Goal: Use online tool/utility: Utilize a website feature to perform a specific function

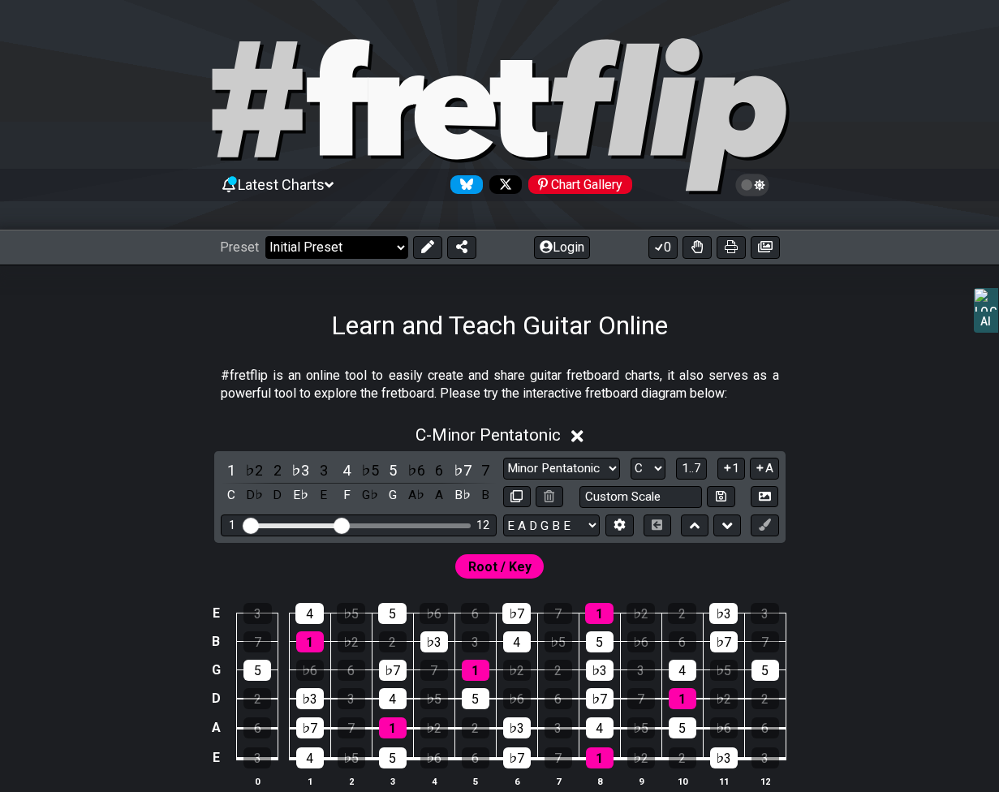
click at [399, 248] on select "Welcome to #fretflip! Initial Preset Custom Preset Minor Pentatonic Major Penta…" at bounding box center [336, 247] width 143 height 23
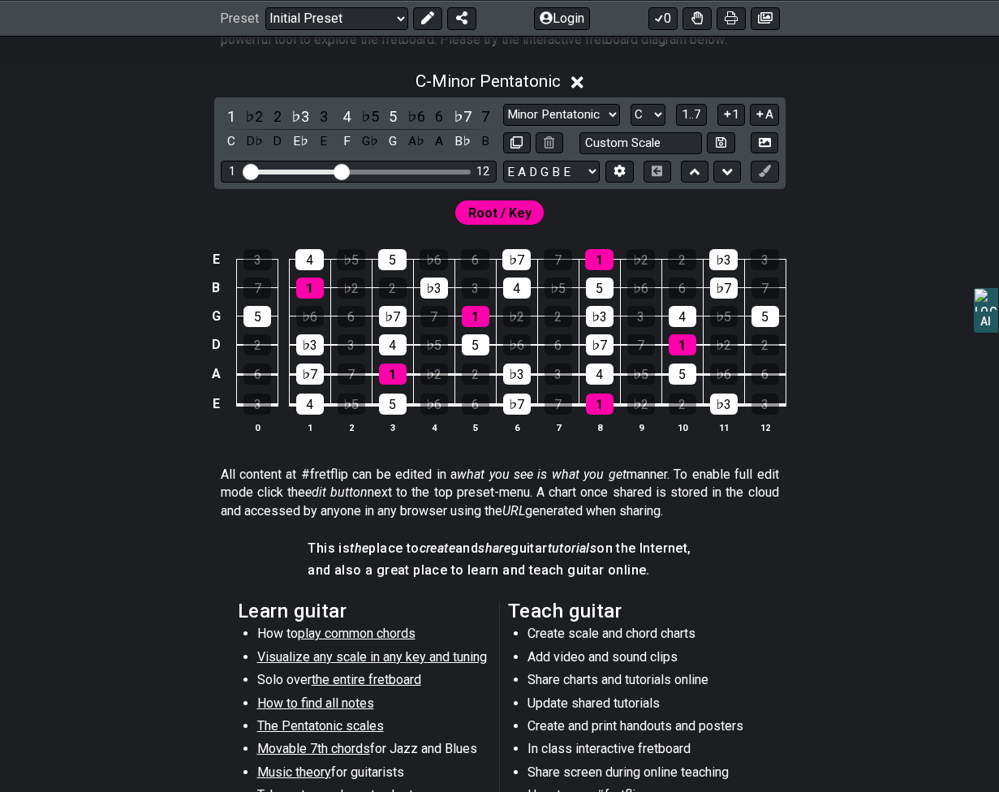
scroll to position [353, 0]
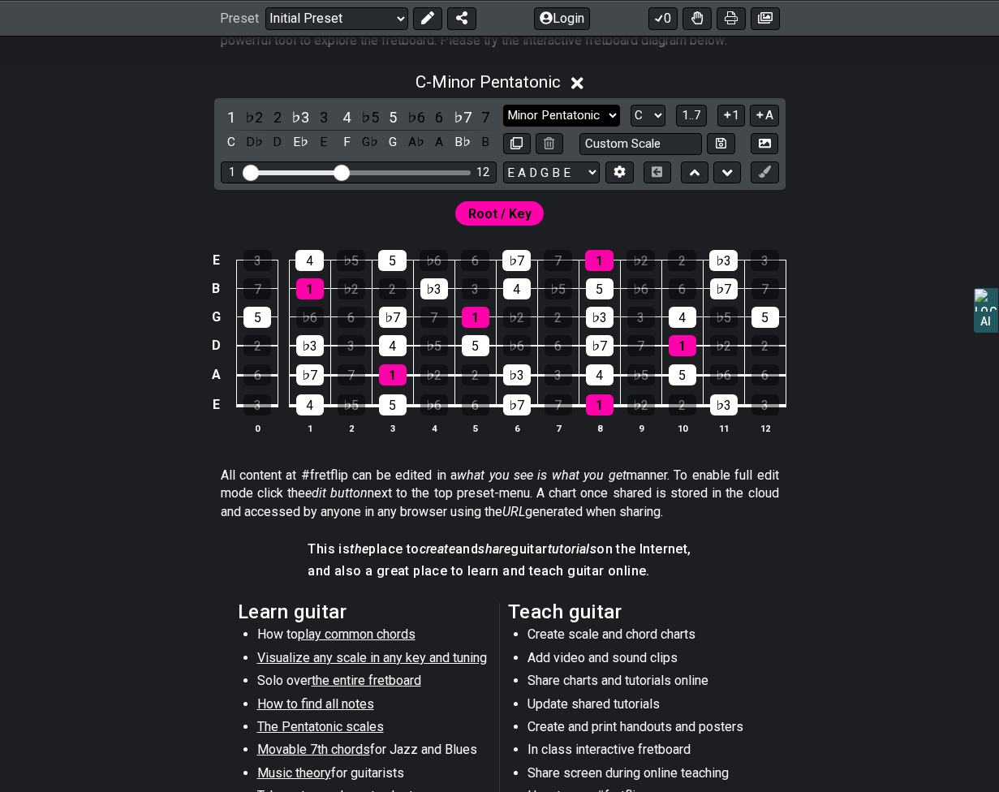
click at [612, 112] on select "Minor Pentatonic Click to edit Minor Pentatonic Major Pentatonic Minor Blues Ma…" at bounding box center [561, 116] width 117 height 22
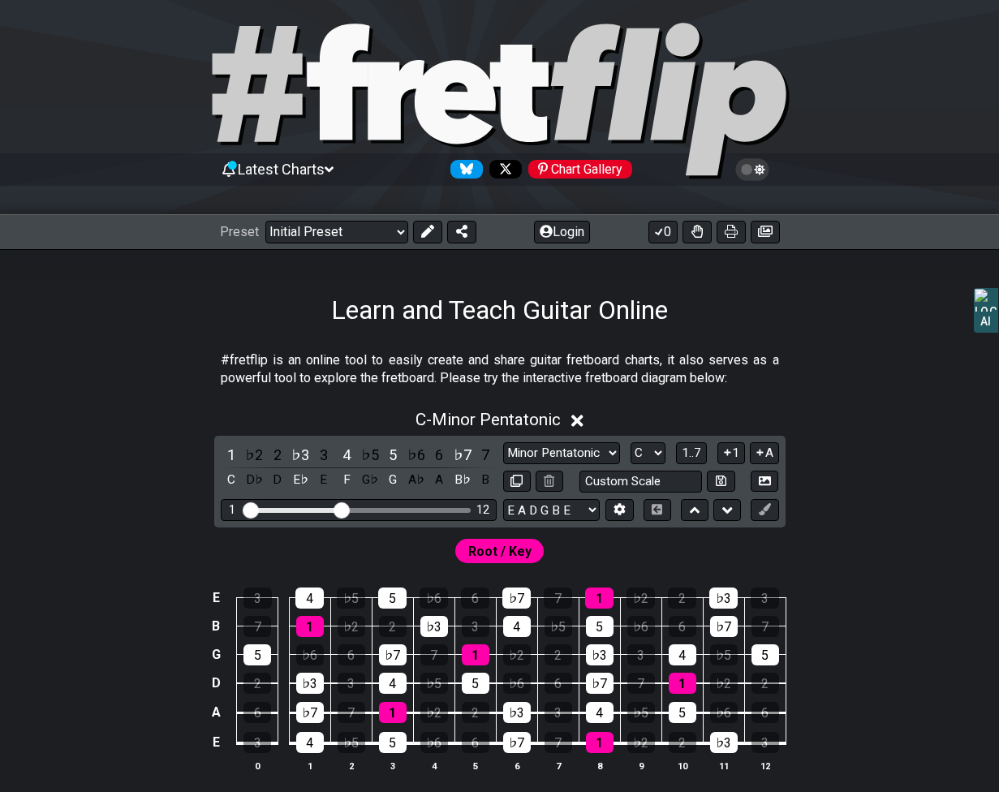
scroll to position [0, 0]
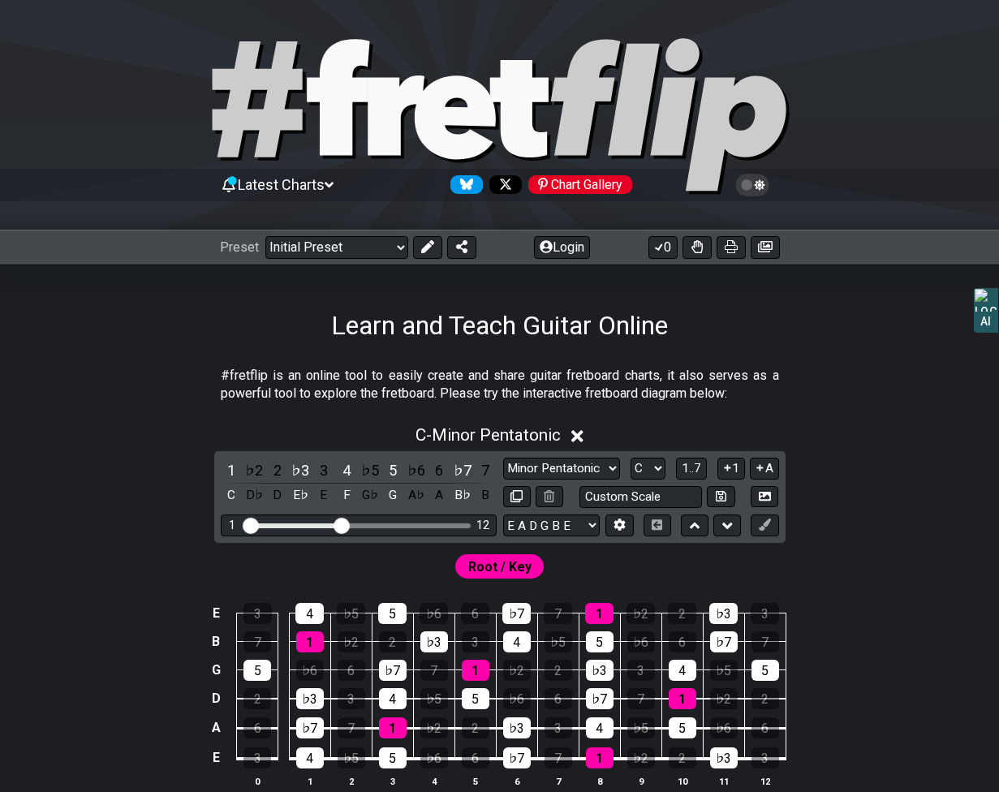
click at [583, 433] on icon at bounding box center [577, 436] width 12 height 12
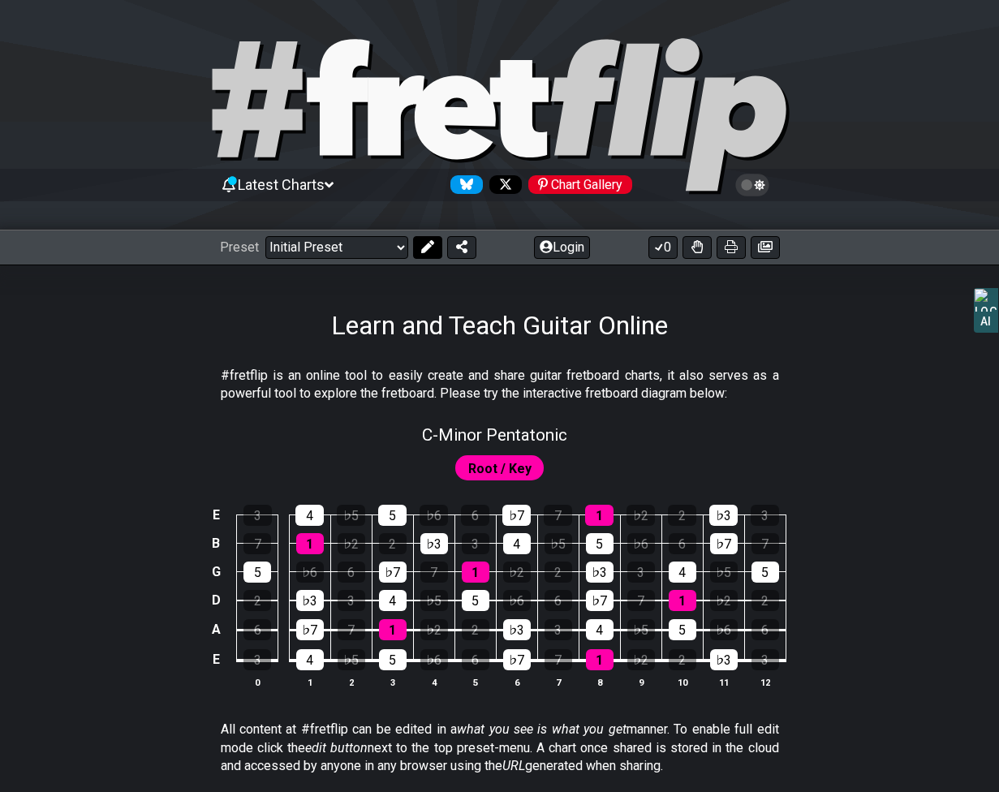
click at [429, 249] on icon at bounding box center [427, 246] width 13 height 13
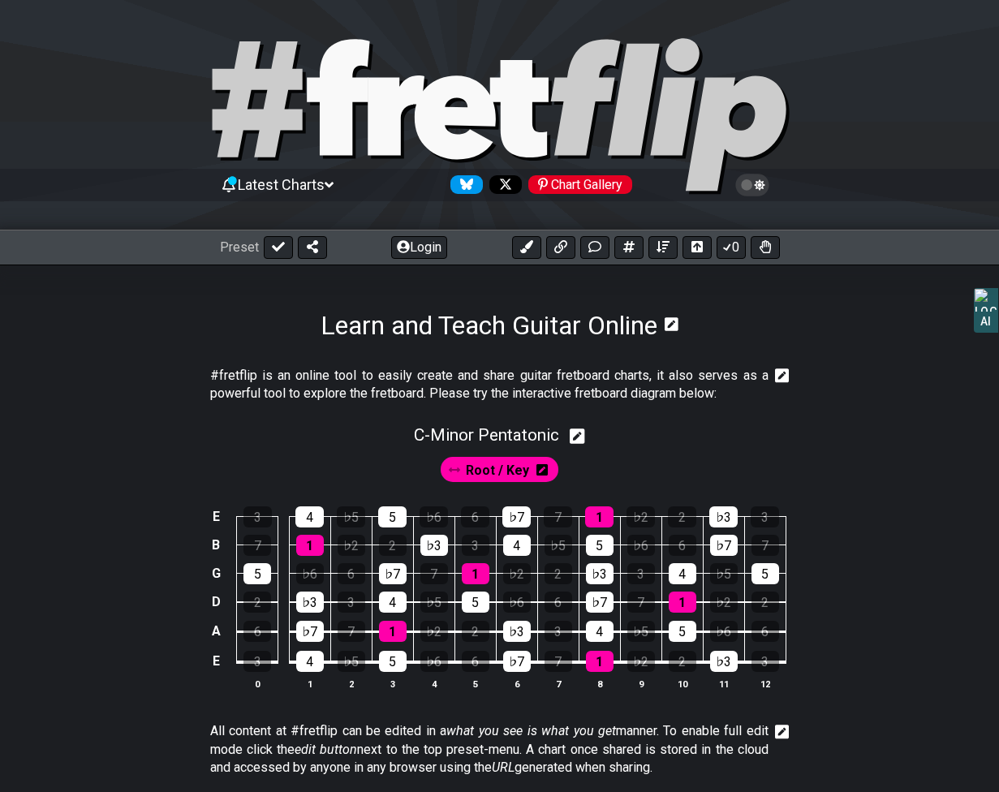
click at [429, 249] on button "Login" at bounding box center [419, 247] width 56 height 23
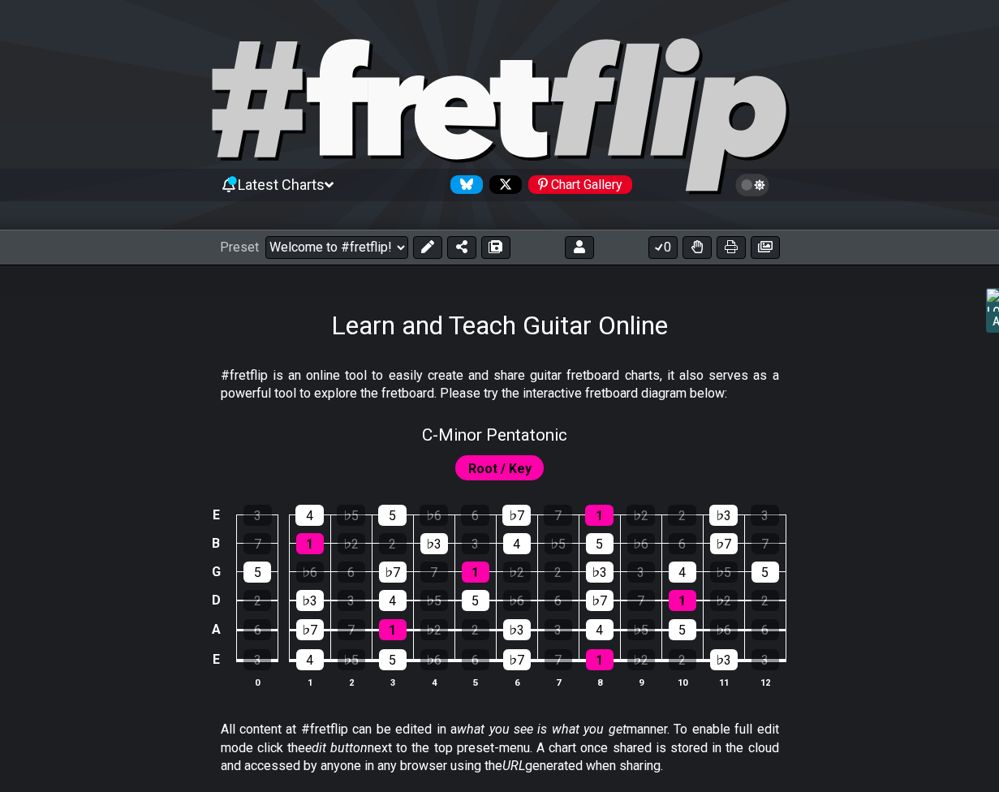
click at [379, 452] on div "Root / Key" at bounding box center [499, 464] width 999 height 39
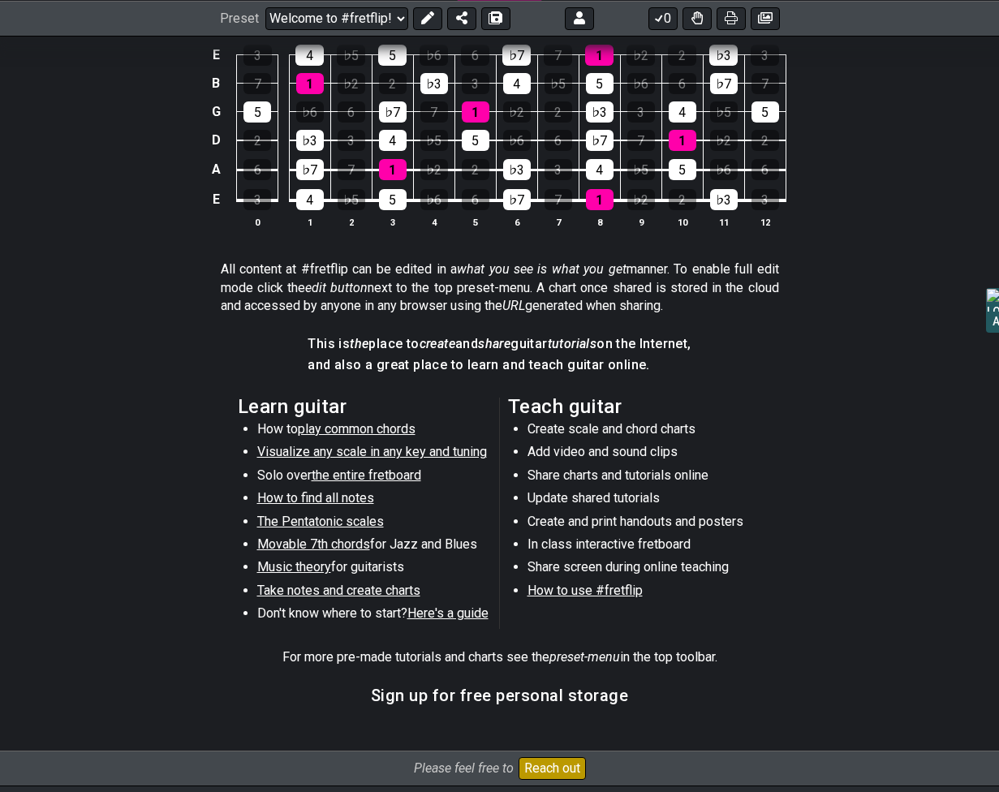
scroll to position [463, 0]
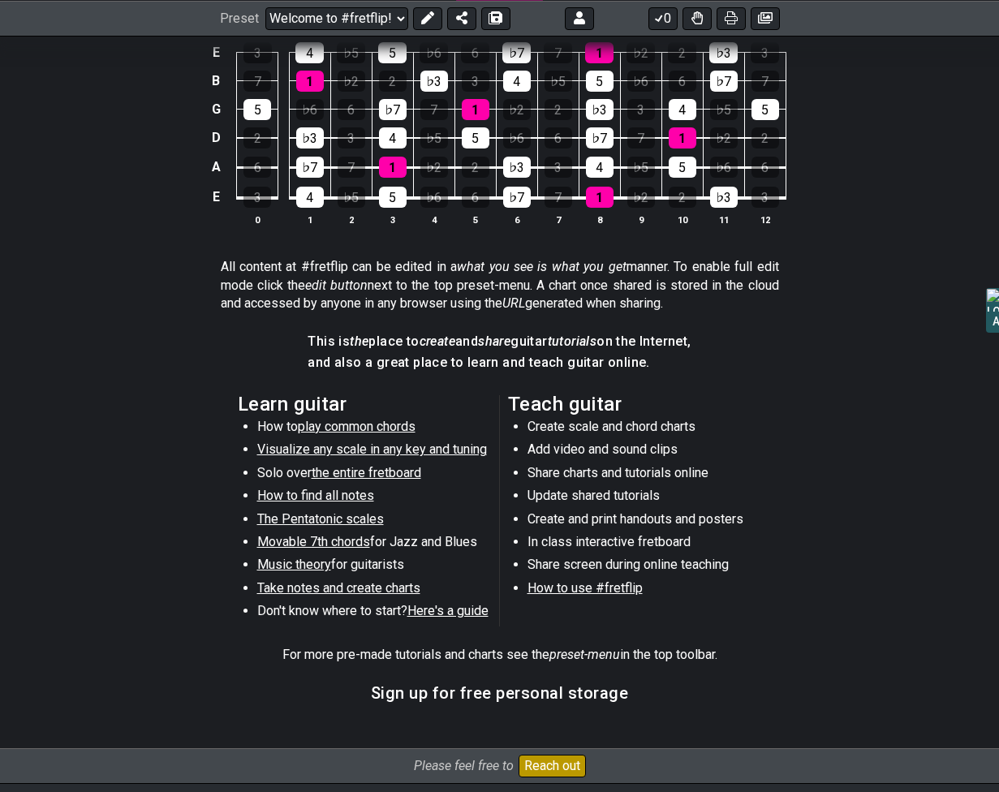
click at [605, 427] on li "Create scale and chord charts" at bounding box center [643, 429] width 231 height 23
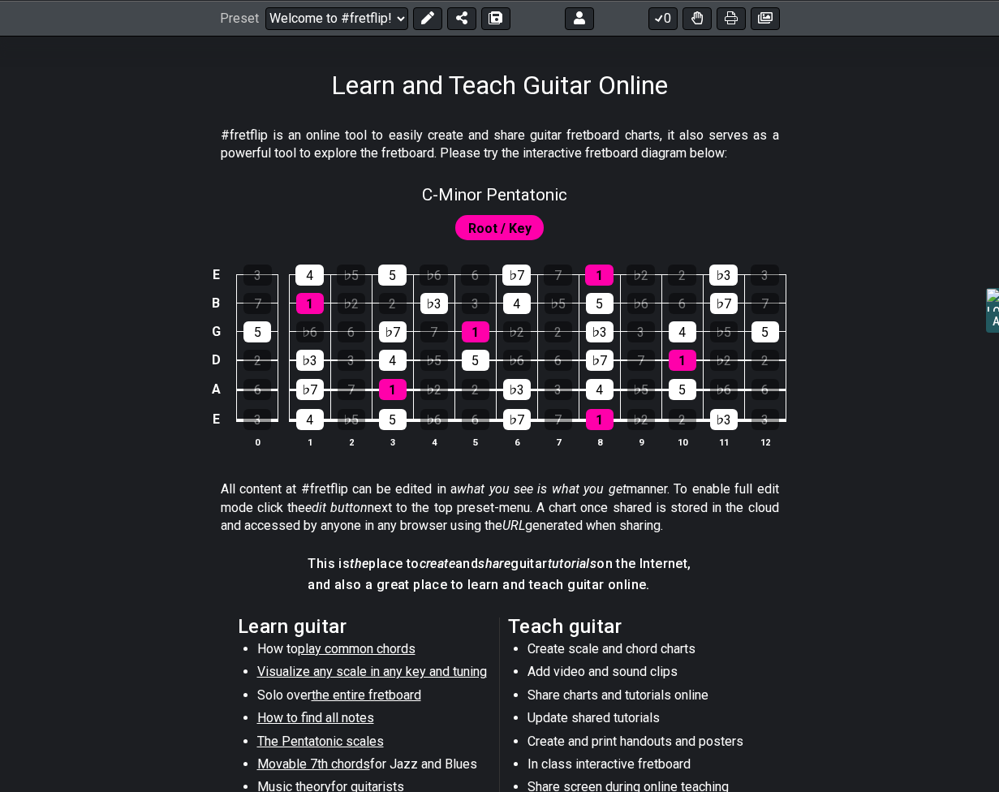
scroll to position [0, 0]
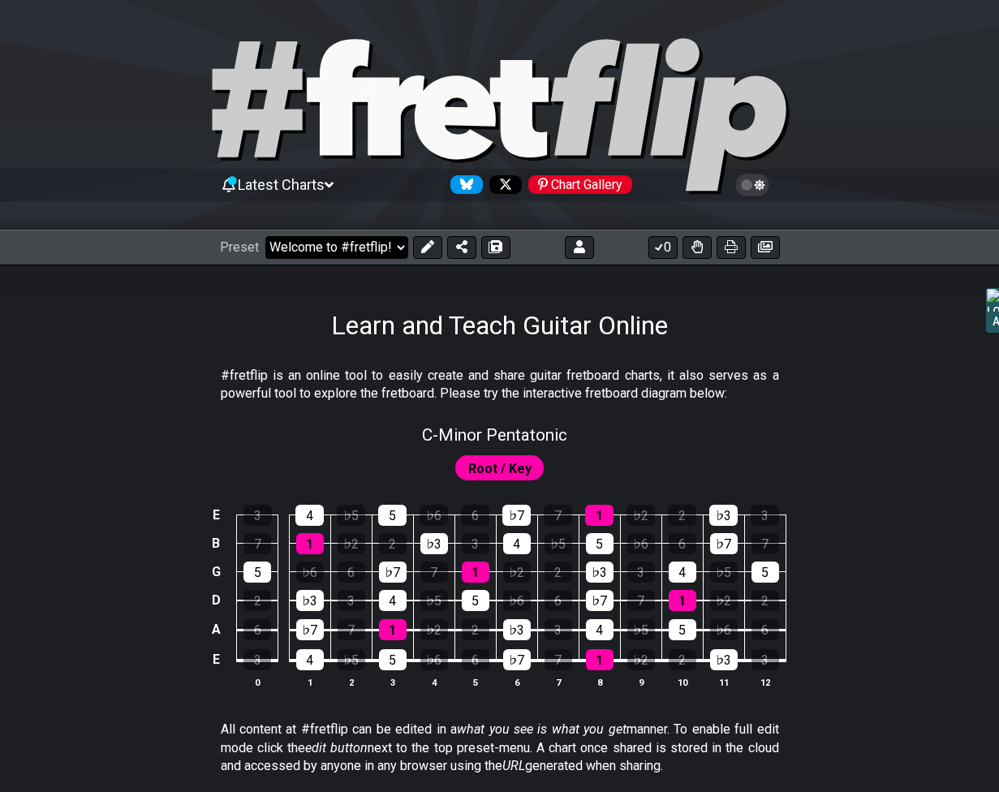
click at [399, 244] on select "Welcome to #fretflip! Initial Preset Custom Preset Minor Pentatonic Major Penta…" at bounding box center [336, 247] width 143 height 23
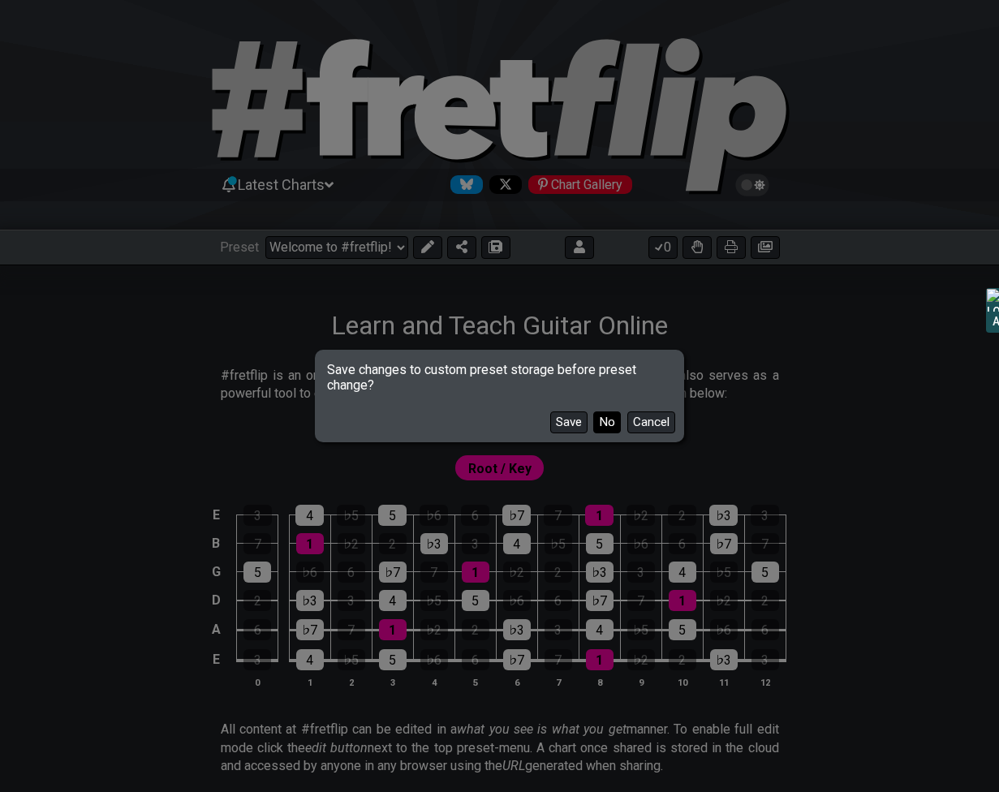
click at [601, 421] on button "No" at bounding box center [607, 423] width 28 height 22
select select "/user-defined"
select select "C"
select select "A"
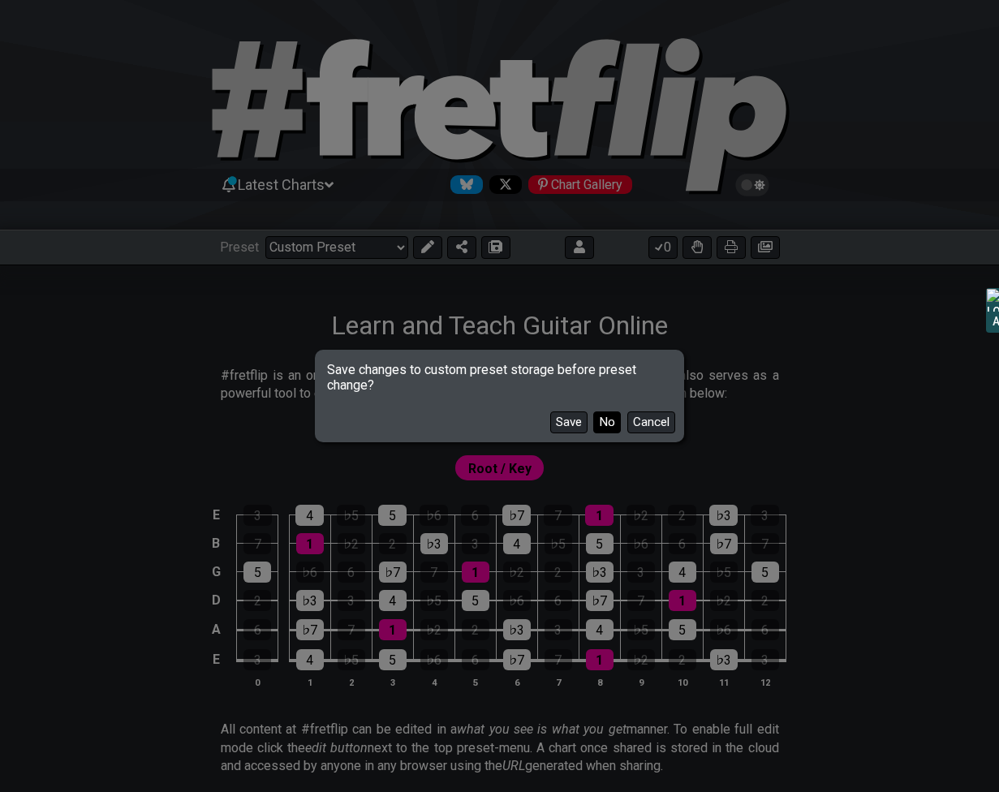
select select "A"
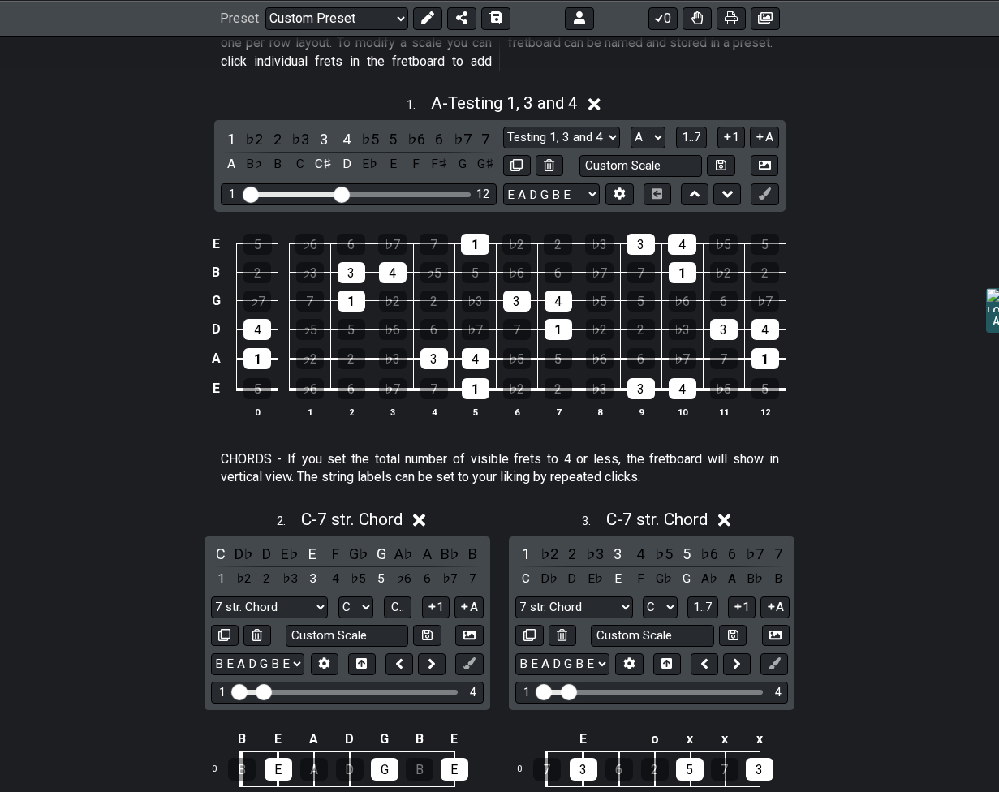
scroll to position [473, 0]
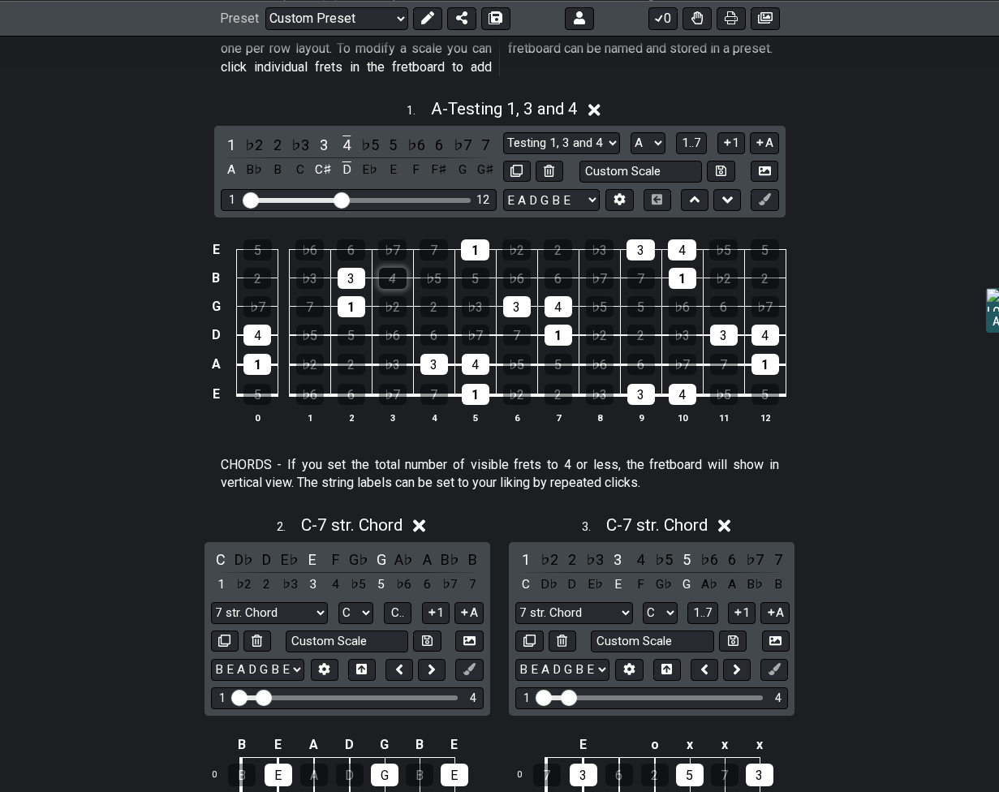
click at [391, 275] on div "4" at bounding box center [393, 278] width 28 height 21
click at [348, 277] on div "3" at bounding box center [352, 278] width 28 height 21
drag, startPoint x: 355, startPoint y: 305, endPoint x: 411, endPoint y: 299, distance: 55.5
click at [355, 305] on div "1" at bounding box center [352, 306] width 28 height 21
click at [476, 254] on div "1" at bounding box center [475, 249] width 28 height 21
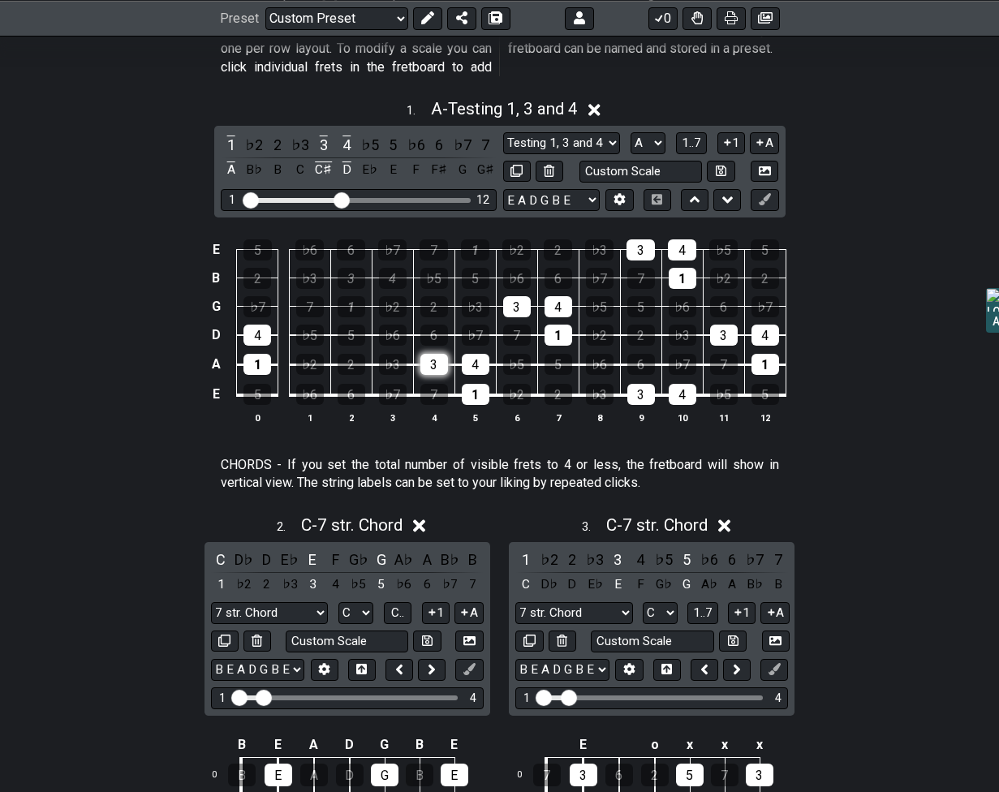
click at [437, 363] on div "3" at bounding box center [434, 364] width 28 height 21
click at [484, 368] on div "4" at bounding box center [476, 364] width 28 height 21
click at [482, 398] on div "1" at bounding box center [476, 394] width 28 height 21
click at [511, 302] on div "3" at bounding box center [517, 306] width 28 height 21
click at [551, 304] on div "4" at bounding box center [559, 306] width 28 height 21
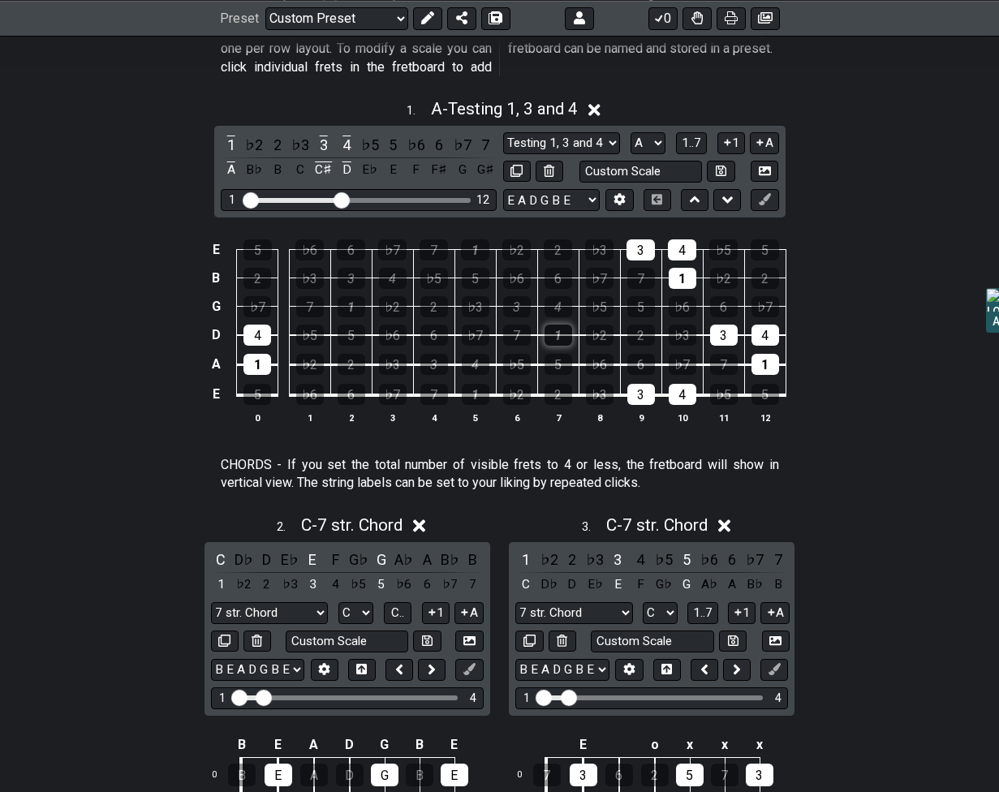
drag, startPoint x: 554, startPoint y: 337, endPoint x: 568, endPoint y: 333, distance: 14.4
click at [554, 337] on div "1" at bounding box center [559, 335] width 28 height 21
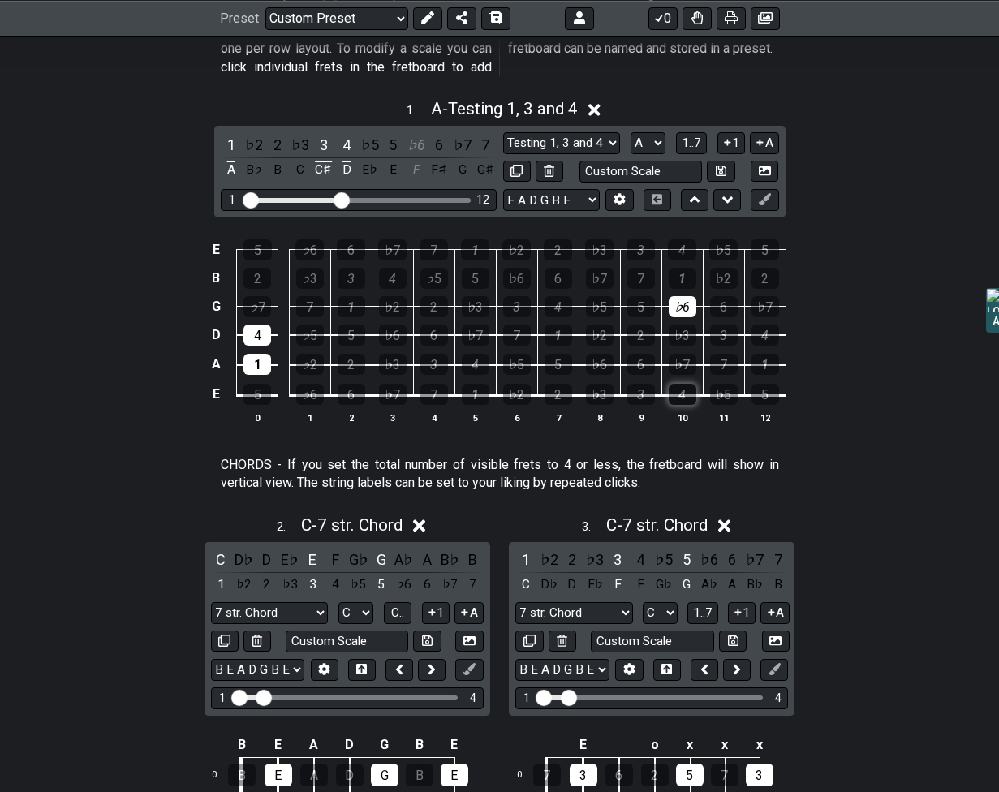
drag, startPoint x: 636, startPoint y: 249, endPoint x: 683, endPoint y: 394, distance: 152.7
click at [683, 394] on tbody "E 5 ♭6 6 ♭7 7 1 ♭2 2 ♭3 3 4 ♭5 5 B 2 ♭3 3 4 ♭5 5 ♭6 6 ♭7 7 1 ♭2 2 G ♭7 7 1 ♭2 2…" at bounding box center [496, 317] width 580 height 191
click at [679, 303] on div "♭6" at bounding box center [683, 306] width 28 height 21
click at [266, 337] on div "4" at bounding box center [257, 335] width 28 height 21
click at [261, 366] on div "1" at bounding box center [257, 364] width 28 height 21
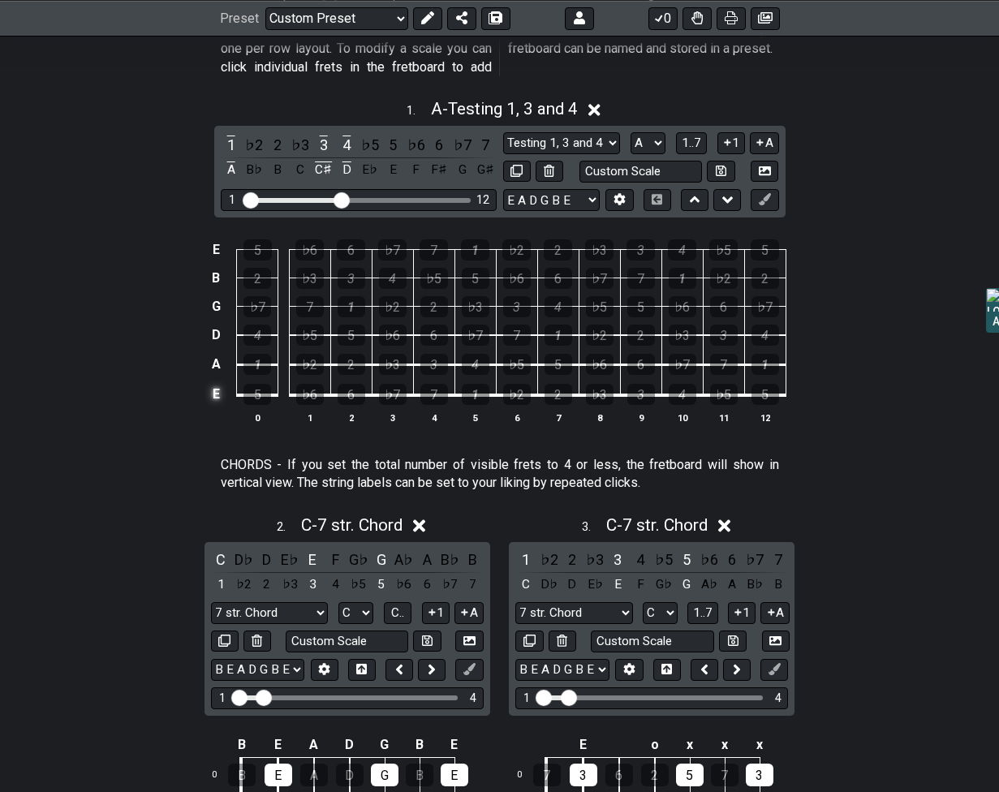
click at [215, 393] on td "E" at bounding box center [215, 394] width 19 height 31
click at [221, 396] on td "x" at bounding box center [215, 394] width 19 height 31
click at [217, 393] on td "o" at bounding box center [215, 394] width 19 height 31
click at [218, 394] on td at bounding box center [215, 394] width 19 height 31
click at [317, 361] on div "♭2" at bounding box center [310, 364] width 28 height 21
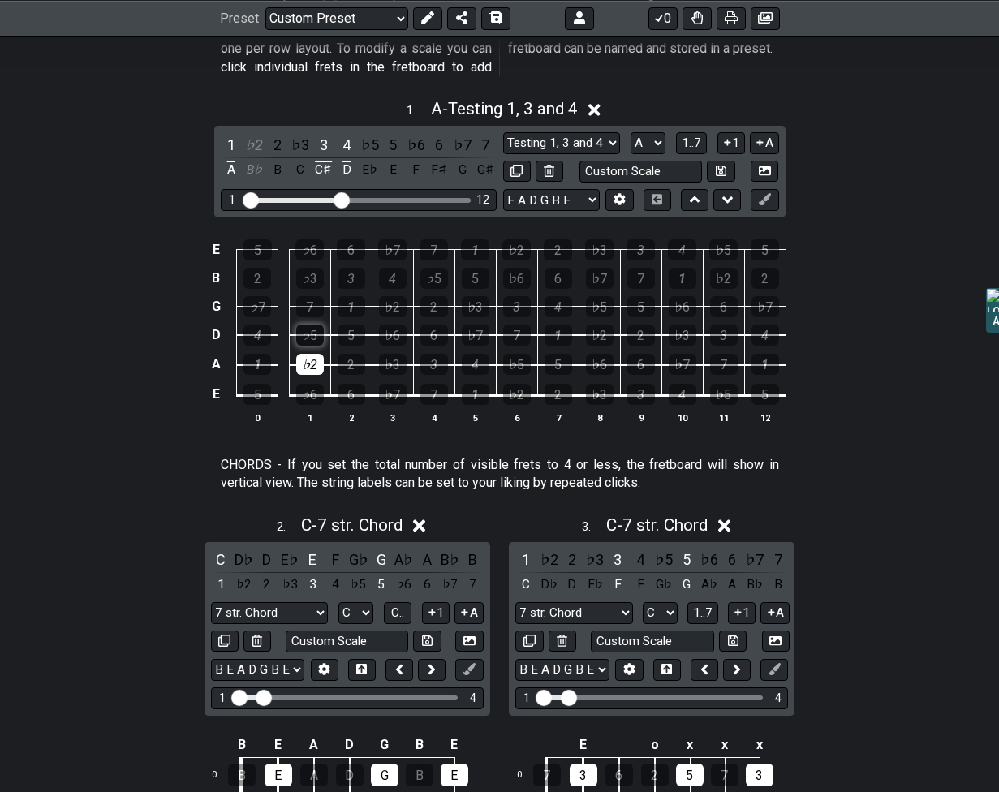
click at [317, 335] on div "♭5" at bounding box center [310, 335] width 28 height 21
click at [313, 246] on div "♭6" at bounding box center [309, 249] width 28 height 21
click at [353, 272] on div "3" at bounding box center [352, 278] width 28 height 21
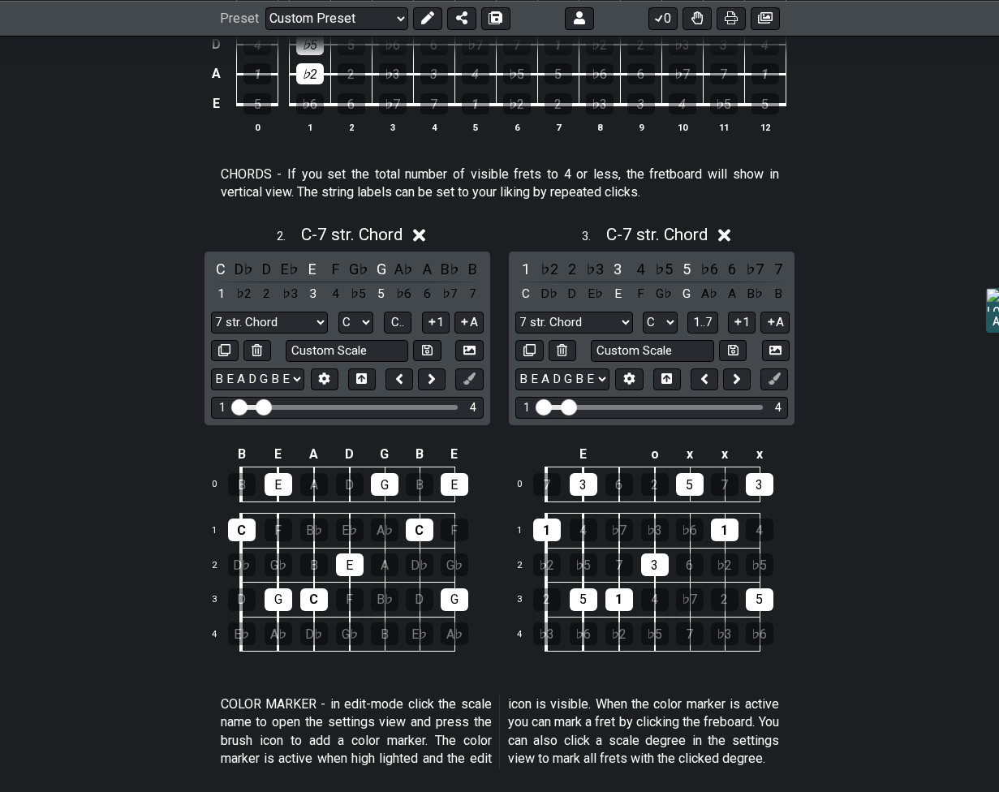
scroll to position [765, 0]
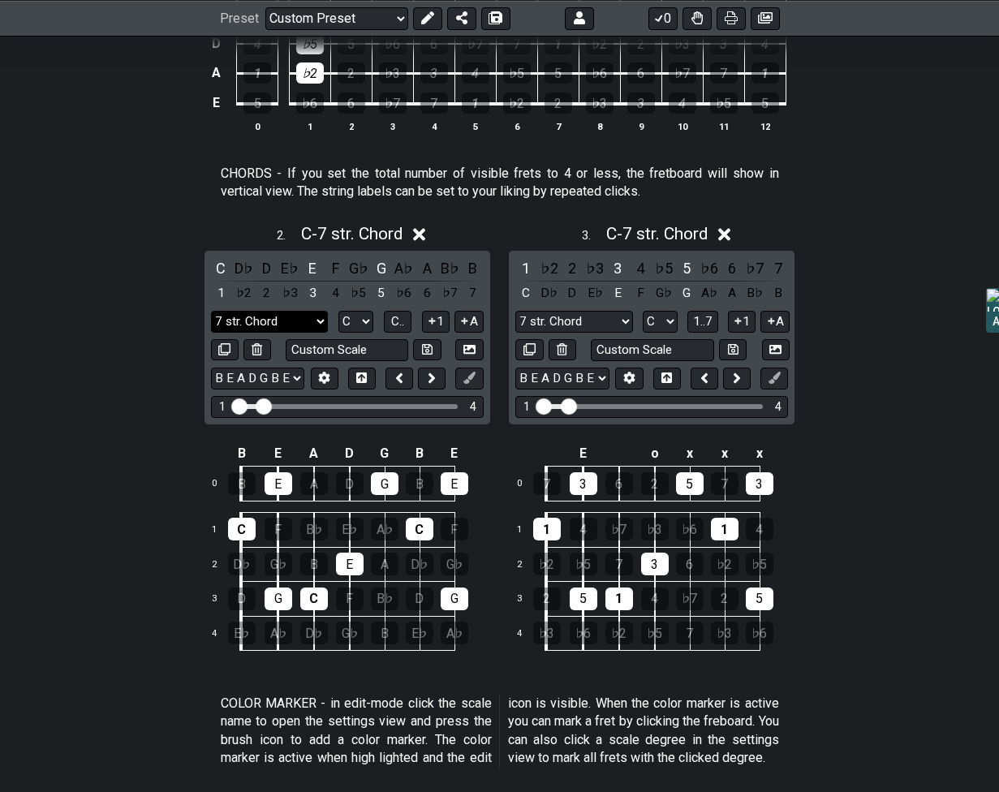
click at [315, 317] on select "7 str. Chord 7 str. Chord Minor Pentatonic Major Pentatonic Minor Blues Major B…" at bounding box center [269, 322] width 117 height 22
select select "Minor"
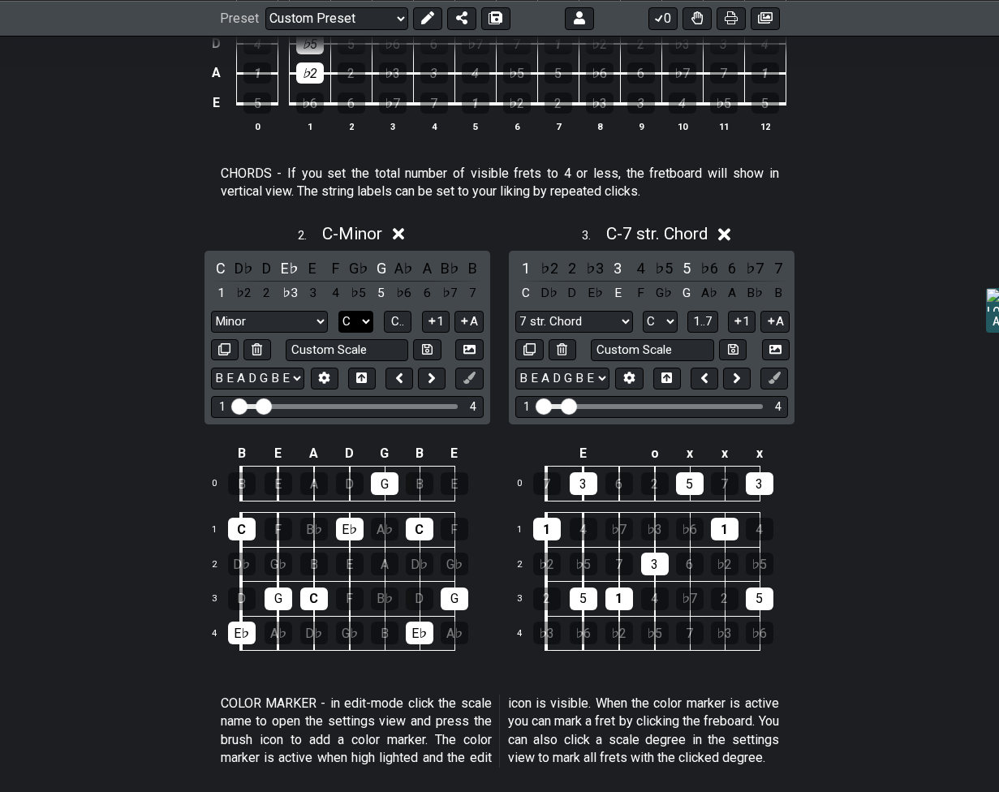
click at [360, 316] on select "A♭ A A♯ B♭ B C C♯ D♭ D D♯ E♭ E F F♯ G♭ G G♯" at bounding box center [355, 322] width 35 height 22
select select "E"
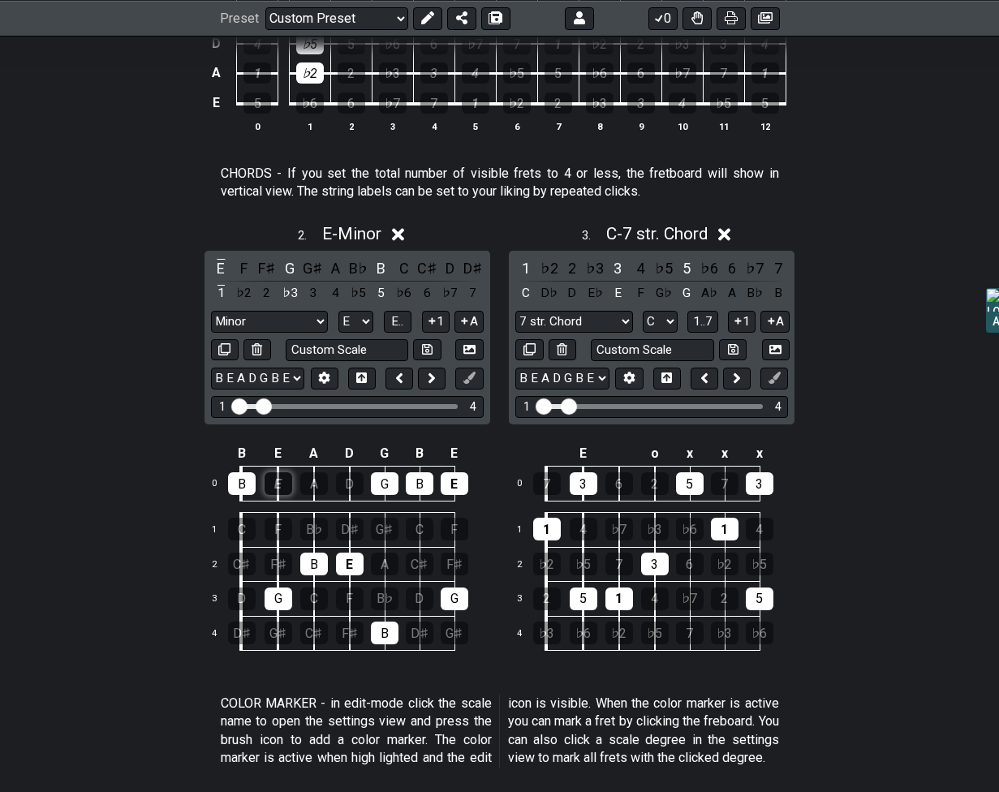
click at [271, 484] on div "E" at bounding box center [279, 483] width 28 height 23
click at [241, 485] on div "B" at bounding box center [242, 483] width 28 height 23
click at [378, 483] on div "G" at bounding box center [385, 483] width 28 height 23
click at [412, 483] on div "B" at bounding box center [420, 483] width 28 height 23
click at [443, 480] on div "E" at bounding box center [455, 483] width 28 height 23
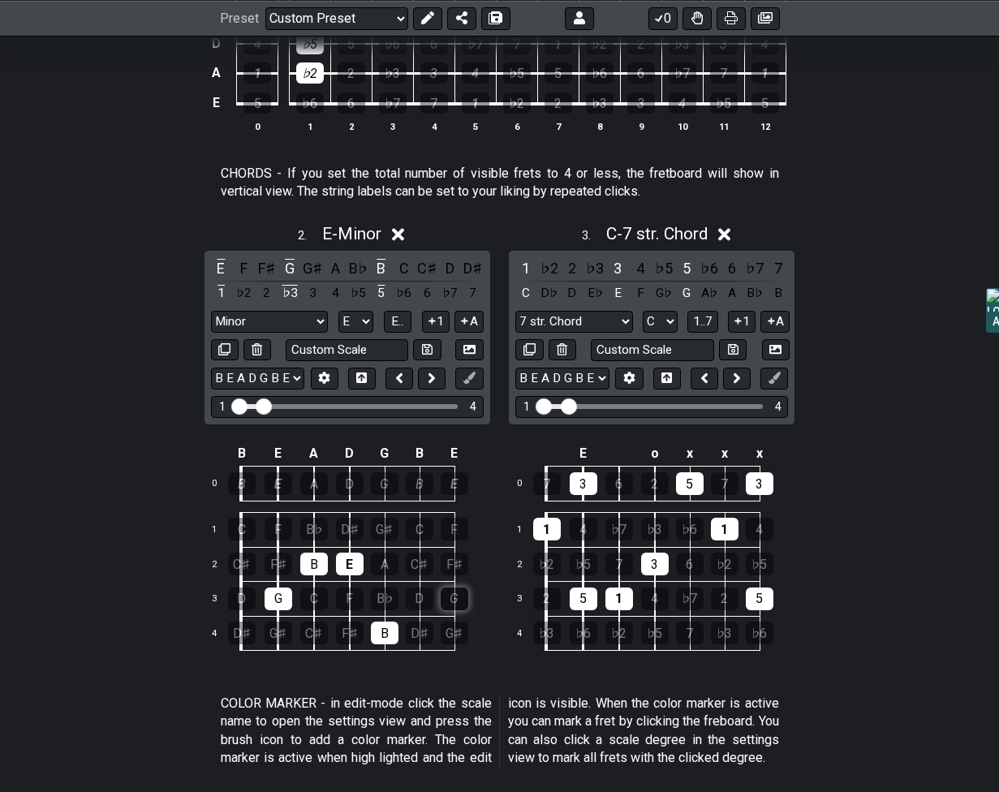
click at [448, 593] on div "G" at bounding box center [455, 599] width 28 height 23
click at [381, 628] on div "B" at bounding box center [385, 633] width 28 height 23
click at [351, 558] on div "E" at bounding box center [350, 564] width 28 height 23
click at [319, 562] on div "B" at bounding box center [314, 564] width 28 height 23
click at [285, 603] on div "G" at bounding box center [279, 599] width 28 height 23
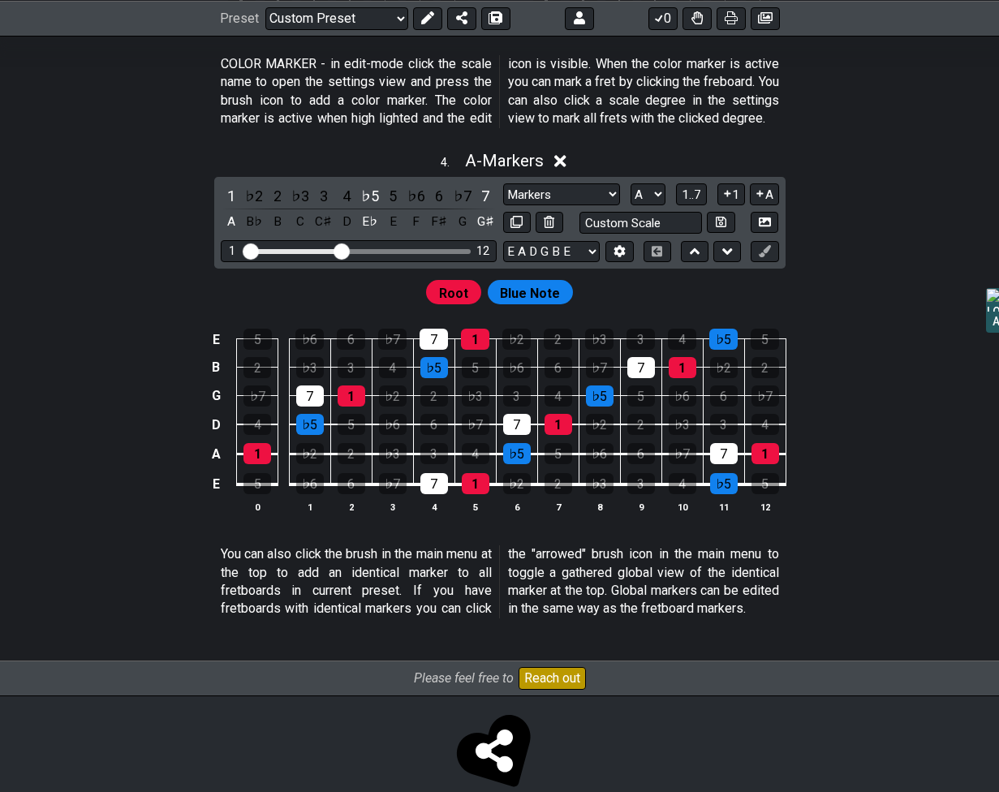
scroll to position [1406, 0]
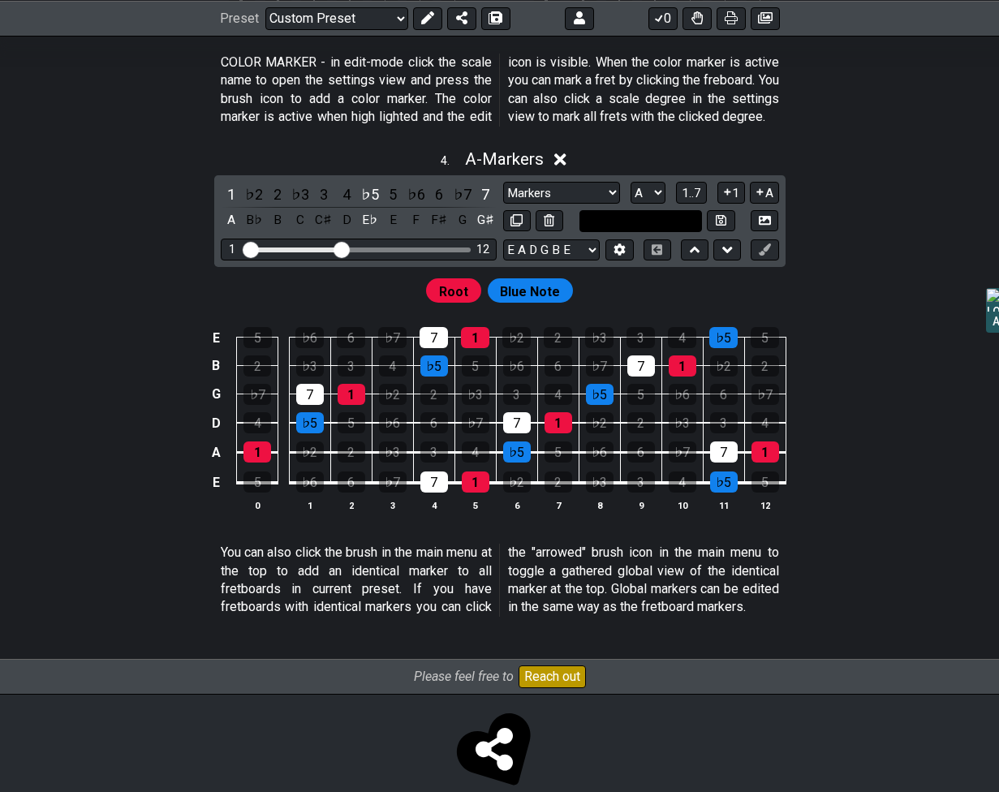
click at [623, 232] on input "text" at bounding box center [641, 221] width 123 height 22
type input "Custom Scale"
click at [571, 204] on select "Markers Markers Minor Pentatonic Major Pentatonic Minor Blues Major Blues Major…" at bounding box center [561, 193] width 117 height 22
select select "Superlocrian / Altered"
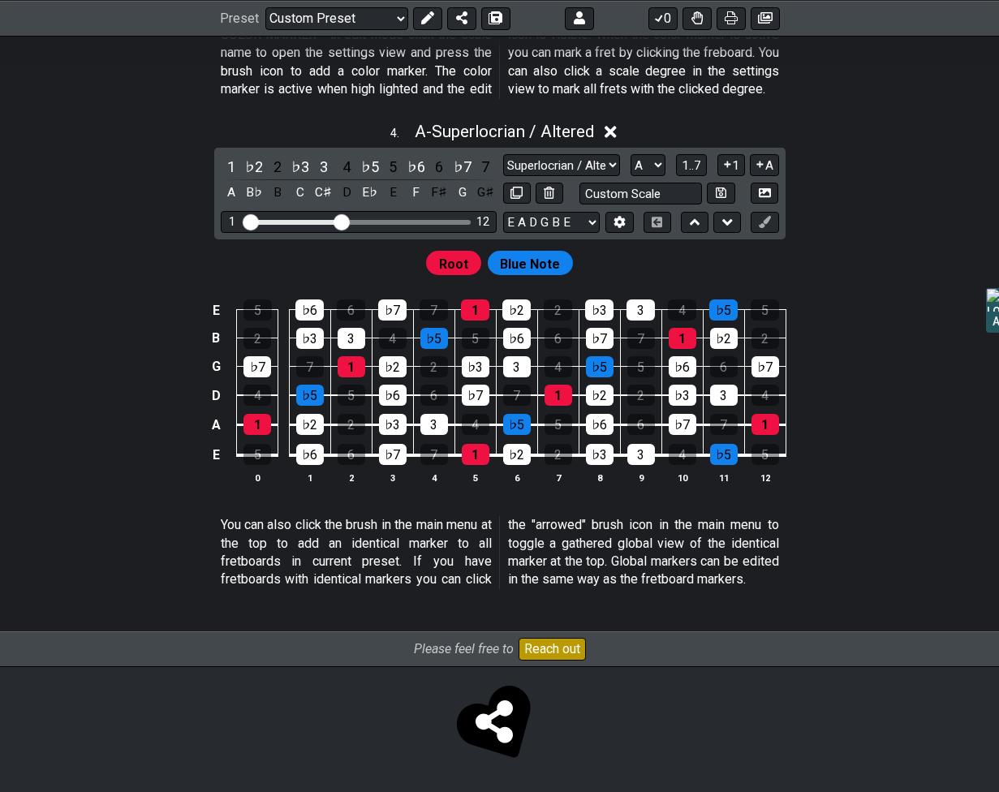
scroll to position [1258, 0]
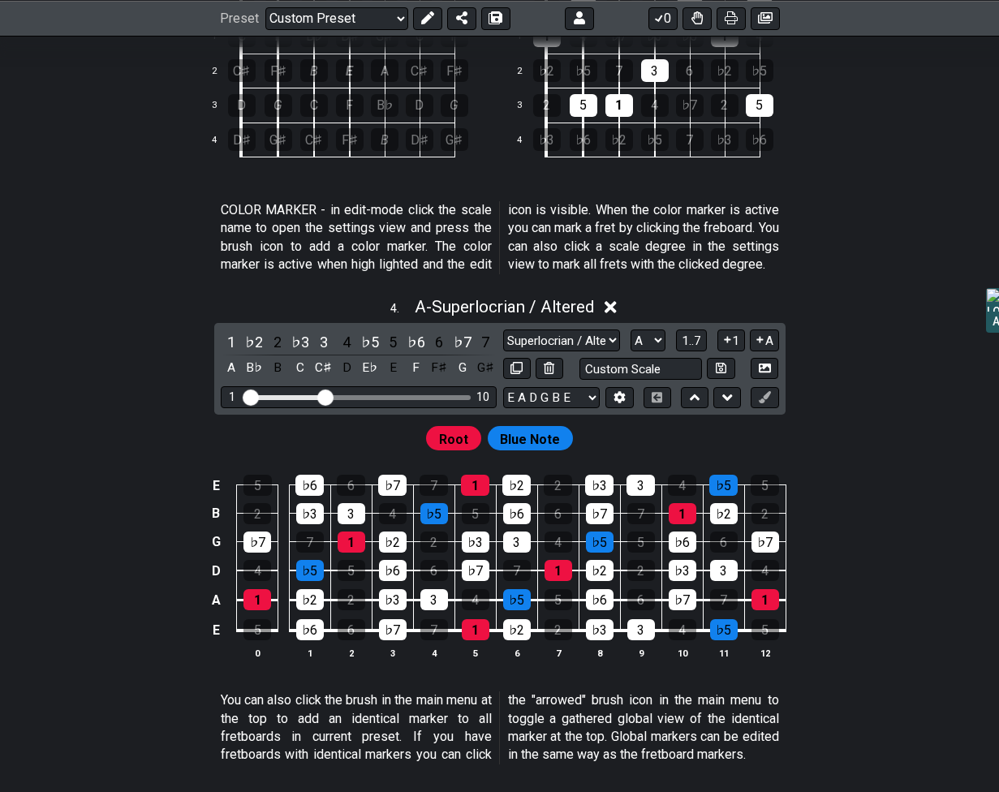
drag, startPoint x: 341, startPoint y: 411, endPoint x: 325, endPoint y: 414, distance: 16.6
click at [325, 396] on input "Visible fret range" at bounding box center [358, 396] width 231 height 0
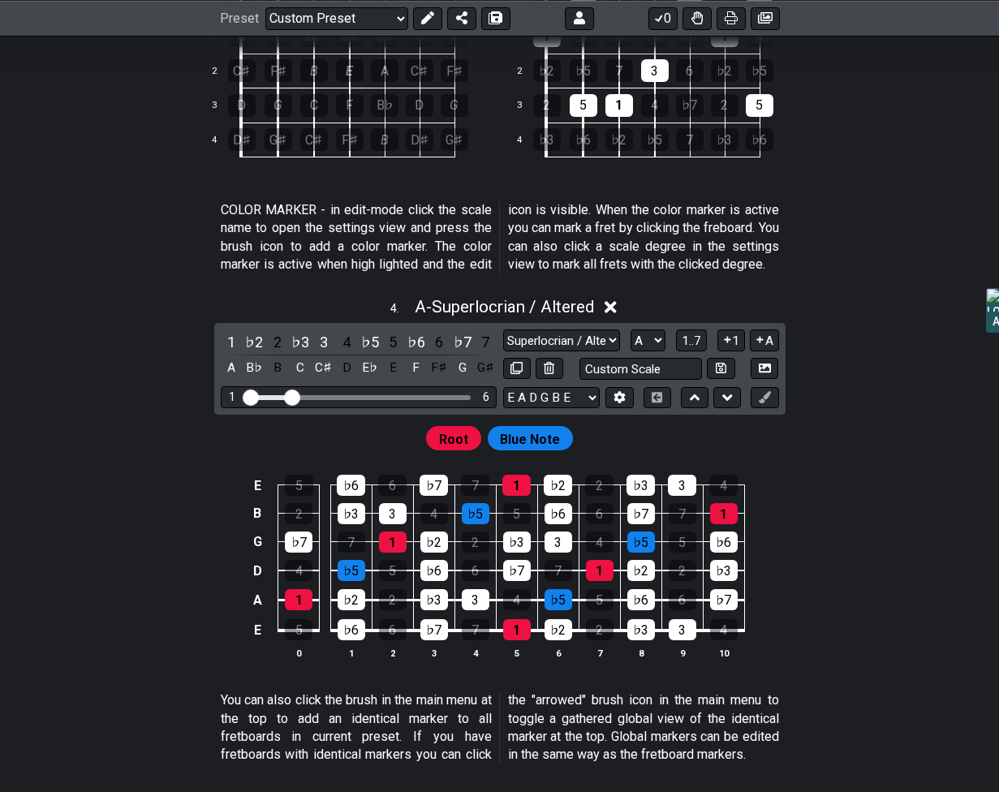
drag, startPoint x: 326, startPoint y: 413, endPoint x: 294, endPoint y: 418, distance: 32.8
click at [294, 396] on input "Visible fret range" at bounding box center [358, 396] width 231 height 0
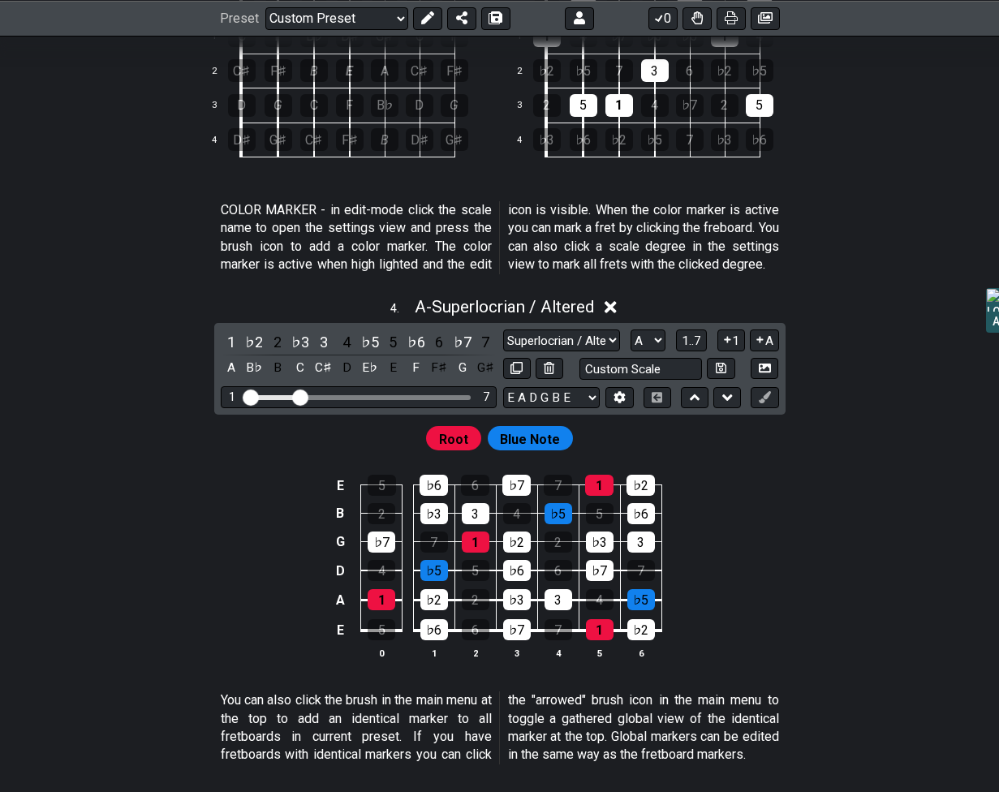
drag, startPoint x: 292, startPoint y: 409, endPoint x: 303, endPoint y: 407, distance: 10.8
click at [303, 396] on input "Visible fret range" at bounding box center [358, 396] width 231 height 0
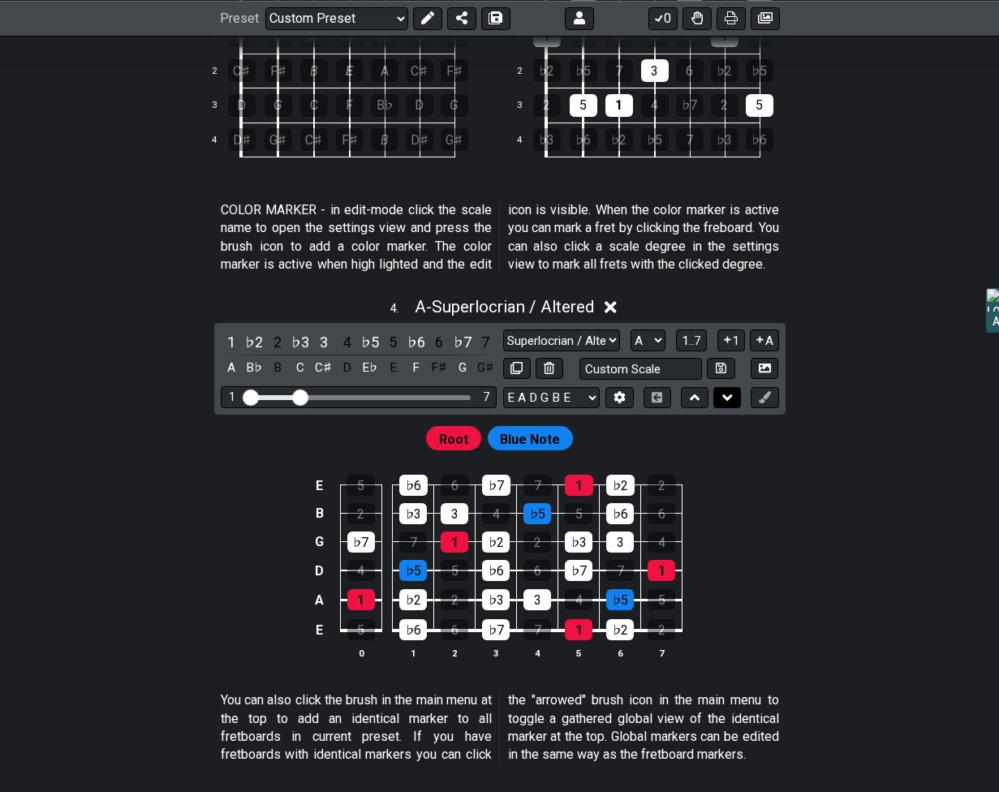
click at [723, 401] on icon at bounding box center [727, 397] width 11 height 6
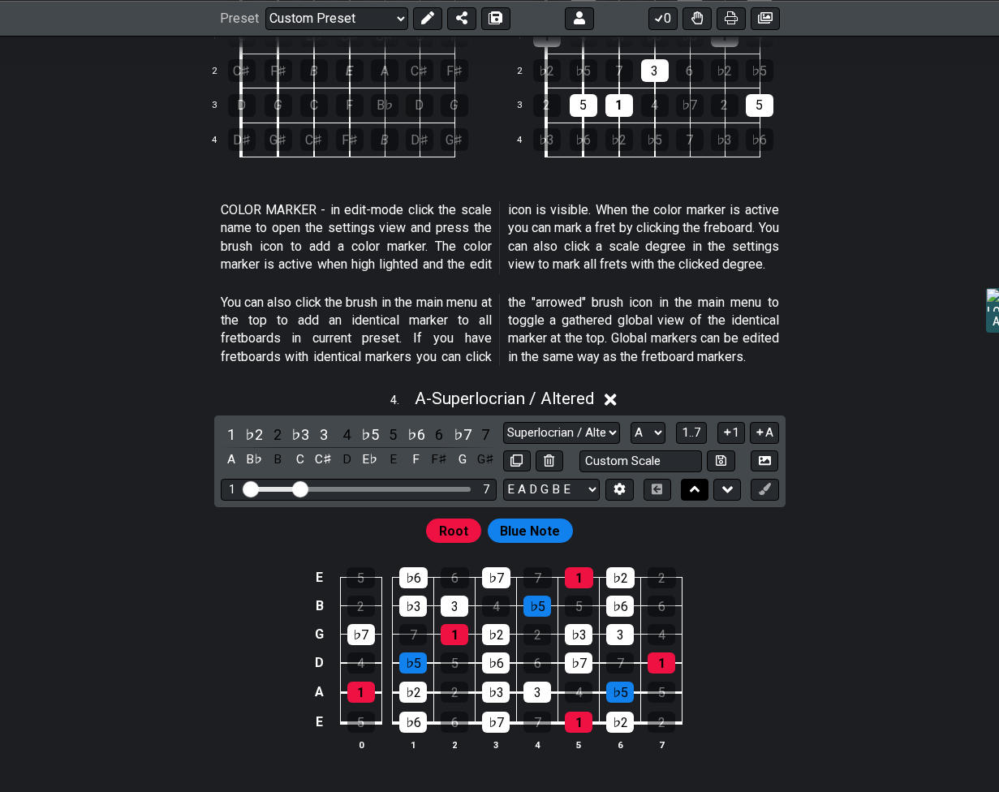
click at [690, 498] on icon at bounding box center [695, 489] width 11 height 16
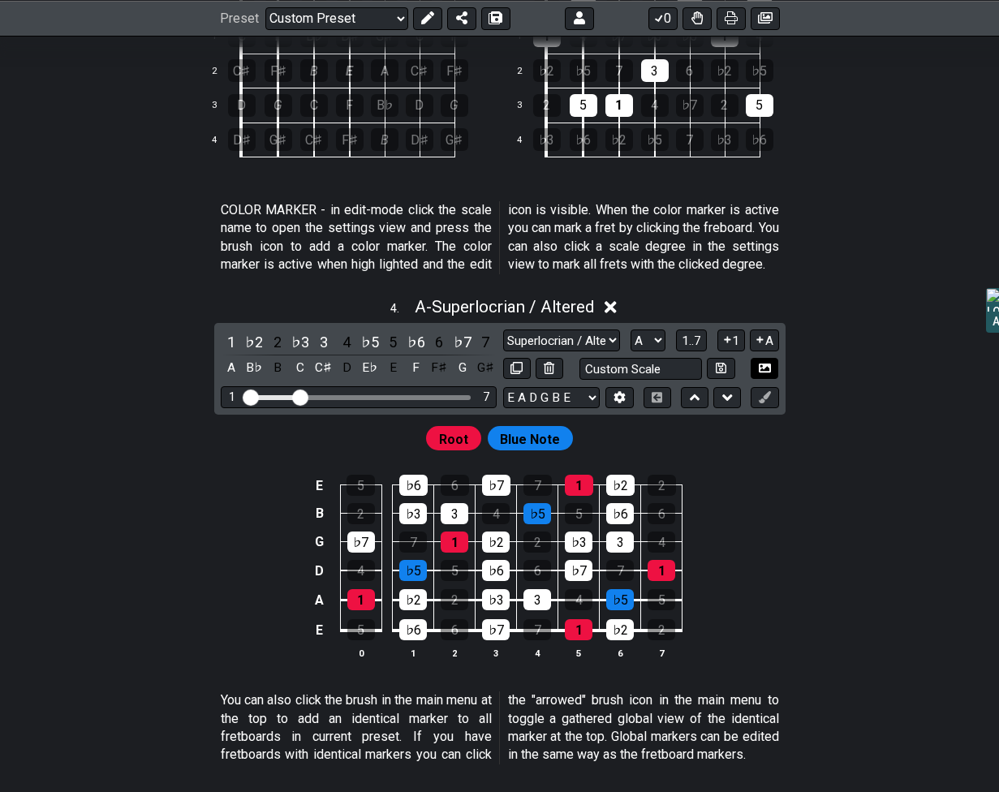
click at [761, 374] on icon at bounding box center [765, 368] width 12 height 12
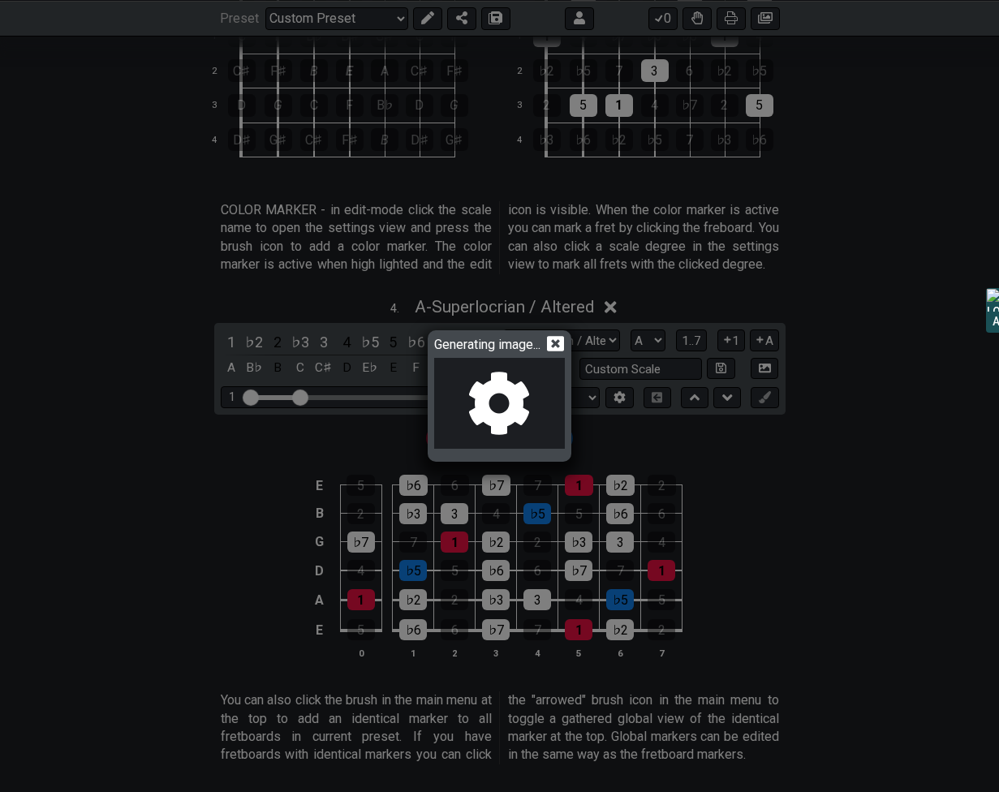
click at [558, 343] on icon at bounding box center [555, 343] width 17 height 17
